Goal: Task Accomplishment & Management: Manage account settings

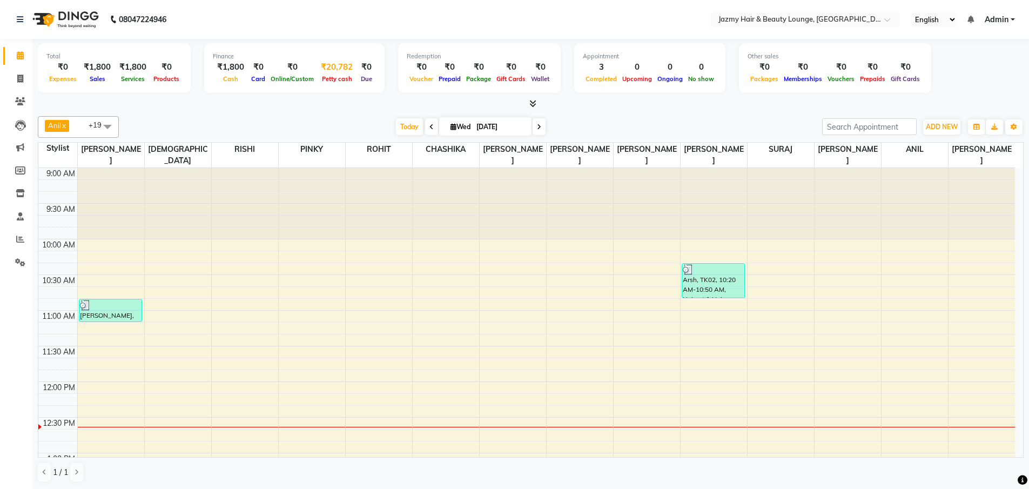
click at [337, 65] on div "₹20,782" at bounding box center [337, 67] width 41 height 12
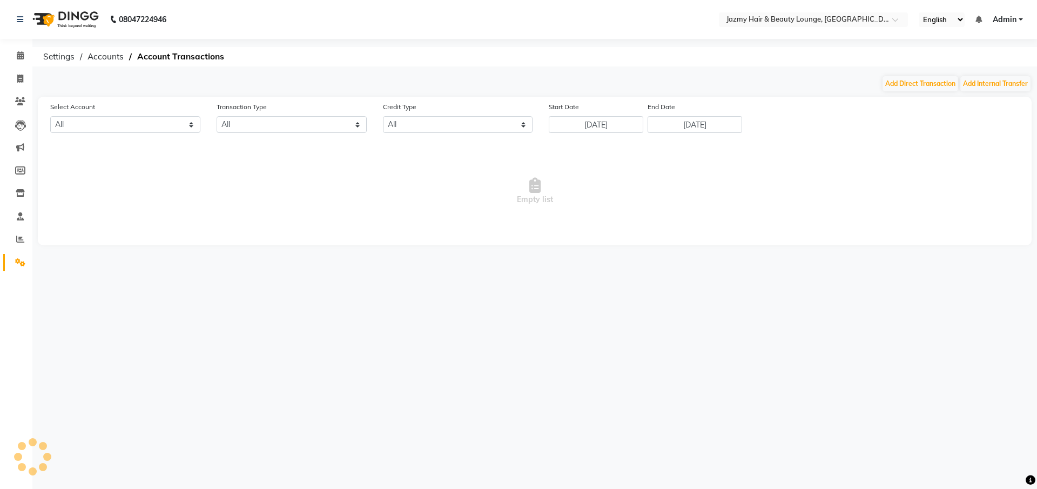
select select "2354"
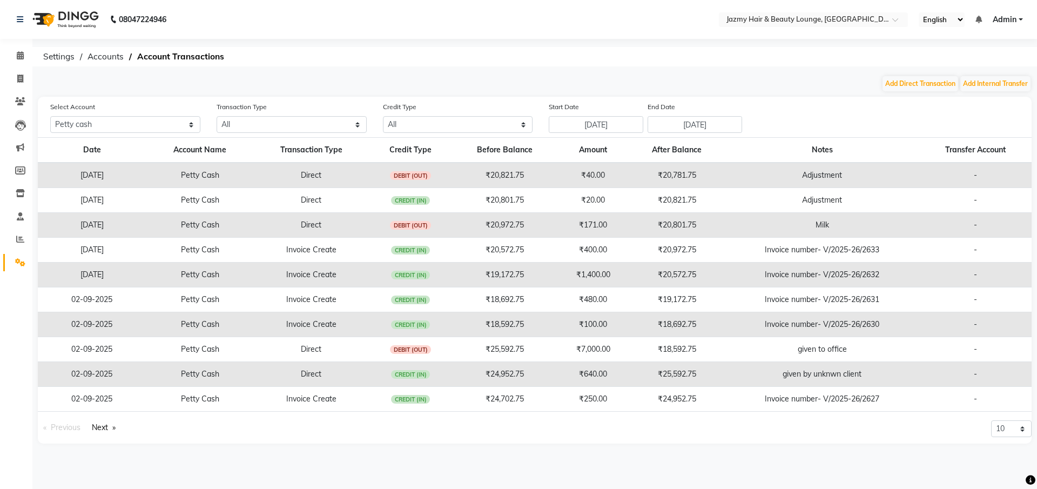
click at [903, 92] on div "Add Direct Transaction Add Internal Transfer" at bounding box center [535, 83] width 994 height 17
click at [913, 79] on button "Add Direct Transaction" at bounding box center [921, 83] width 76 height 15
select select "direct"
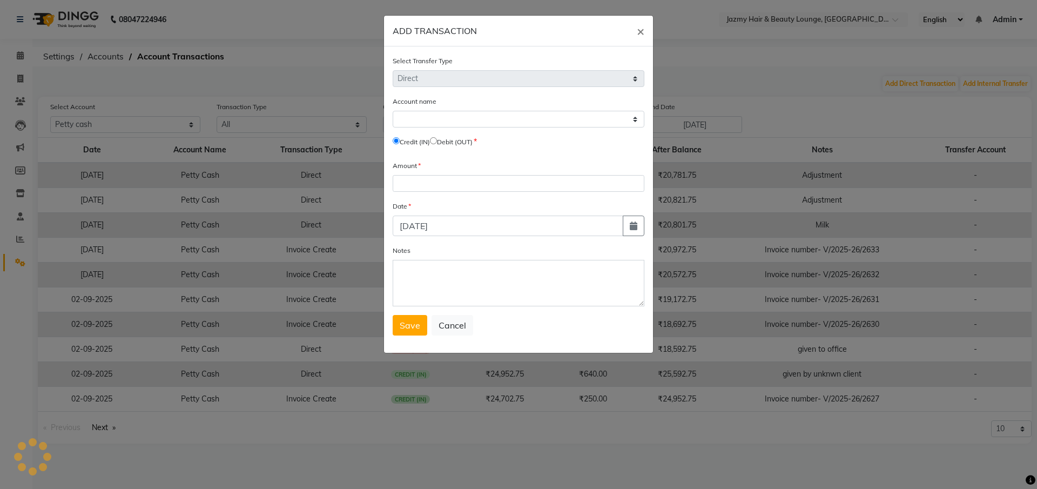
select select "2354"
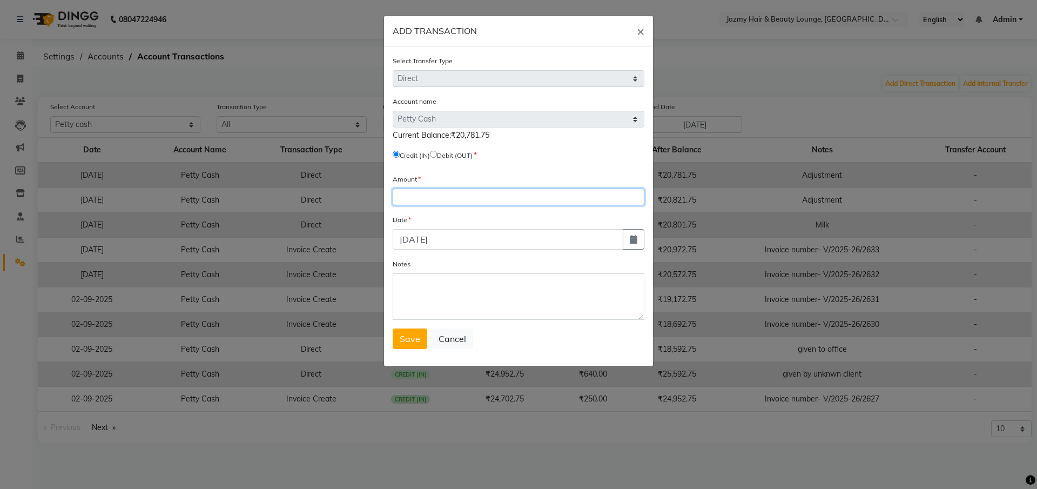
click at [406, 192] on input "number" at bounding box center [519, 197] width 252 height 17
type input "50"
click at [443, 152] on label "Debit (OUT)" at bounding box center [455, 156] width 36 height 10
click at [430, 156] on label "Credit (IN)" at bounding box center [415, 156] width 30 height 10
click at [437, 157] on input "radio" at bounding box center [433, 154] width 7 height 7
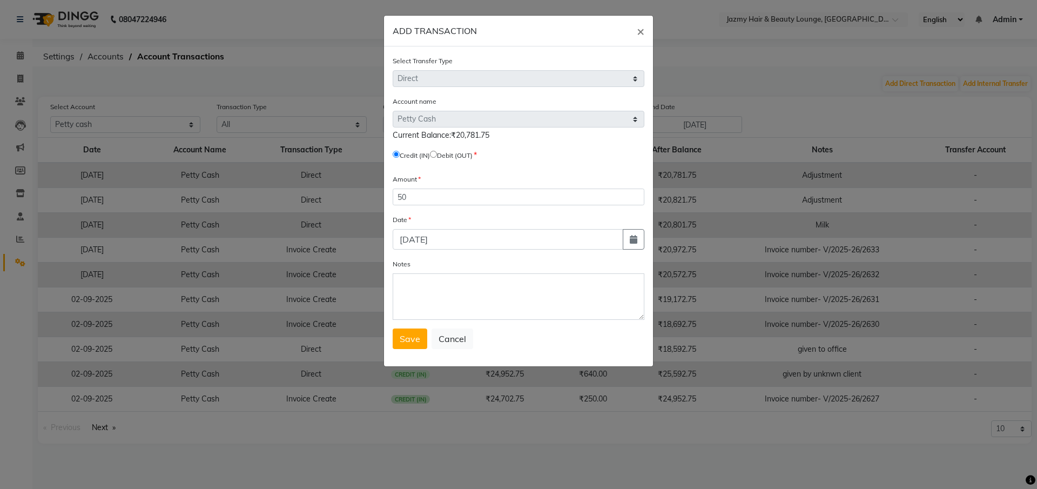
radio input "true"
click at [443, 300] on textarea "Notes" at bounding box center [519, 296] width 252 height 46
click at [458, 287] on textarea "Chole Kulche aFor client" at bounding box center [519, 296] width 252 height 46
click at [520, 275] on textarea "Chole Kulche For client" at bounding box center [519, 296] width 252 height 46
click at [518, 280] on textarea "Chole Kulche For client" at bounding box center [519, 296] width 252 height 46
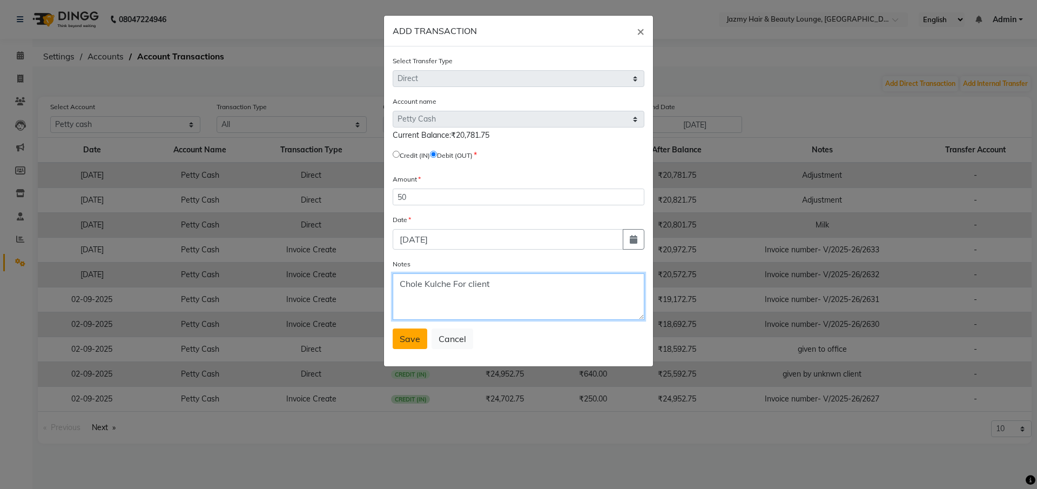
type textarea "Chole Kulche For client"
click at [409, 346] on button "Save" at bounding box center [410, 339] width 35 height 21
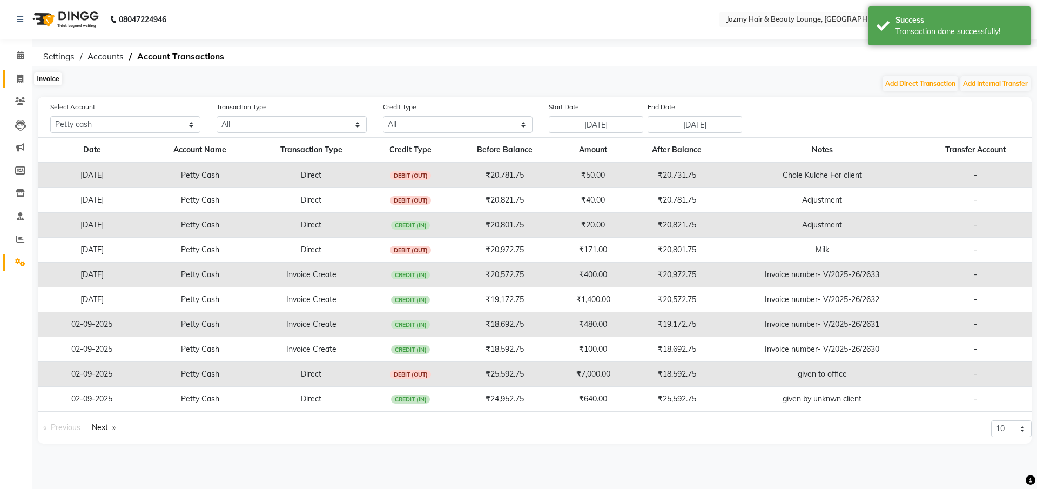
click at [17, 76] on icon at bounding box center [20, 79] width 6 height 8
select select "service"
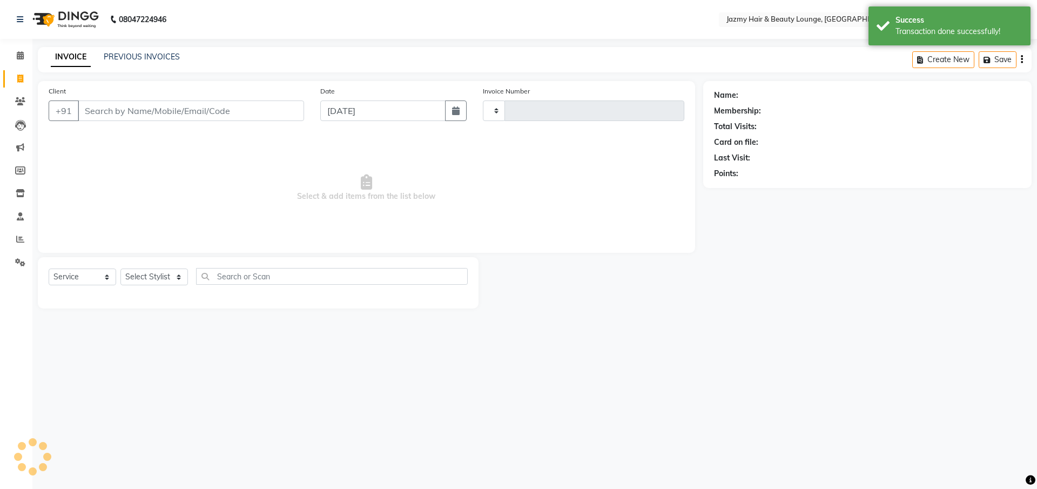
type input "2634"
select select "759"
